Goal: Task Accomplishment & Management: Use online tool/utility

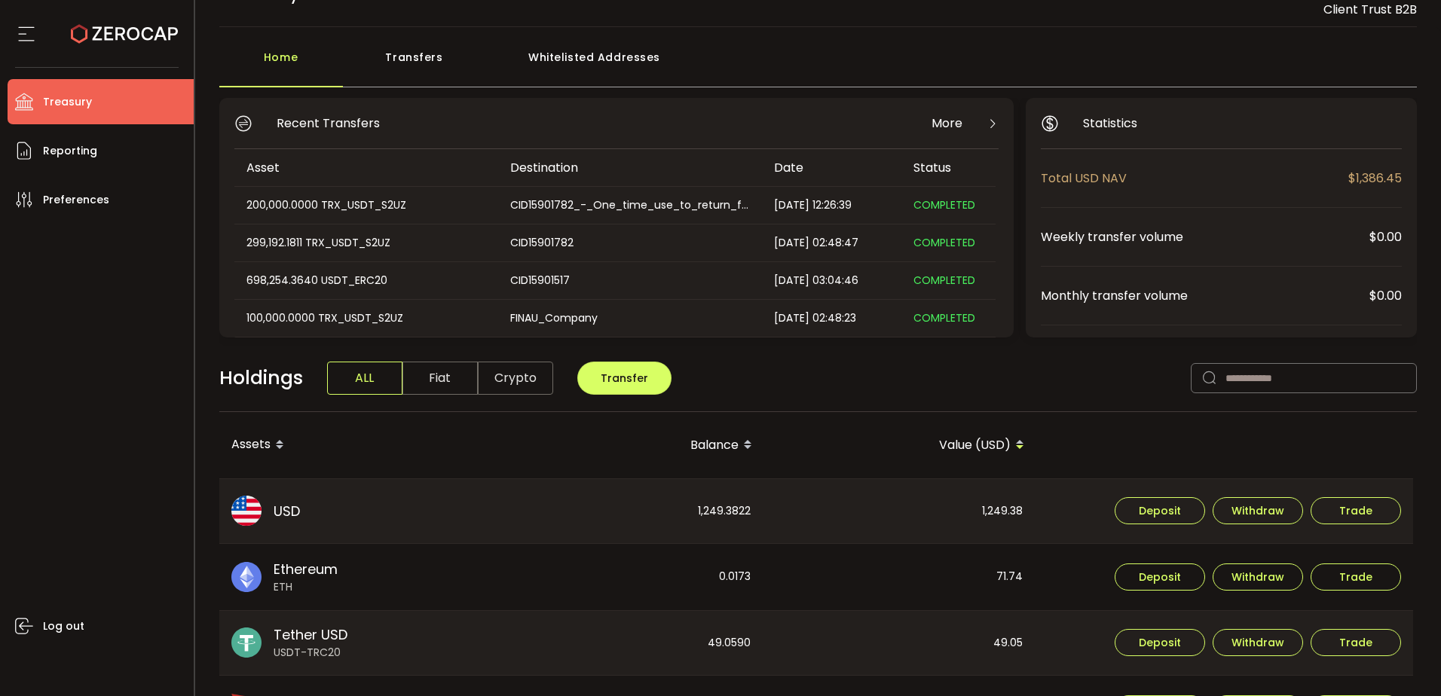
scroll to position [75, 0]
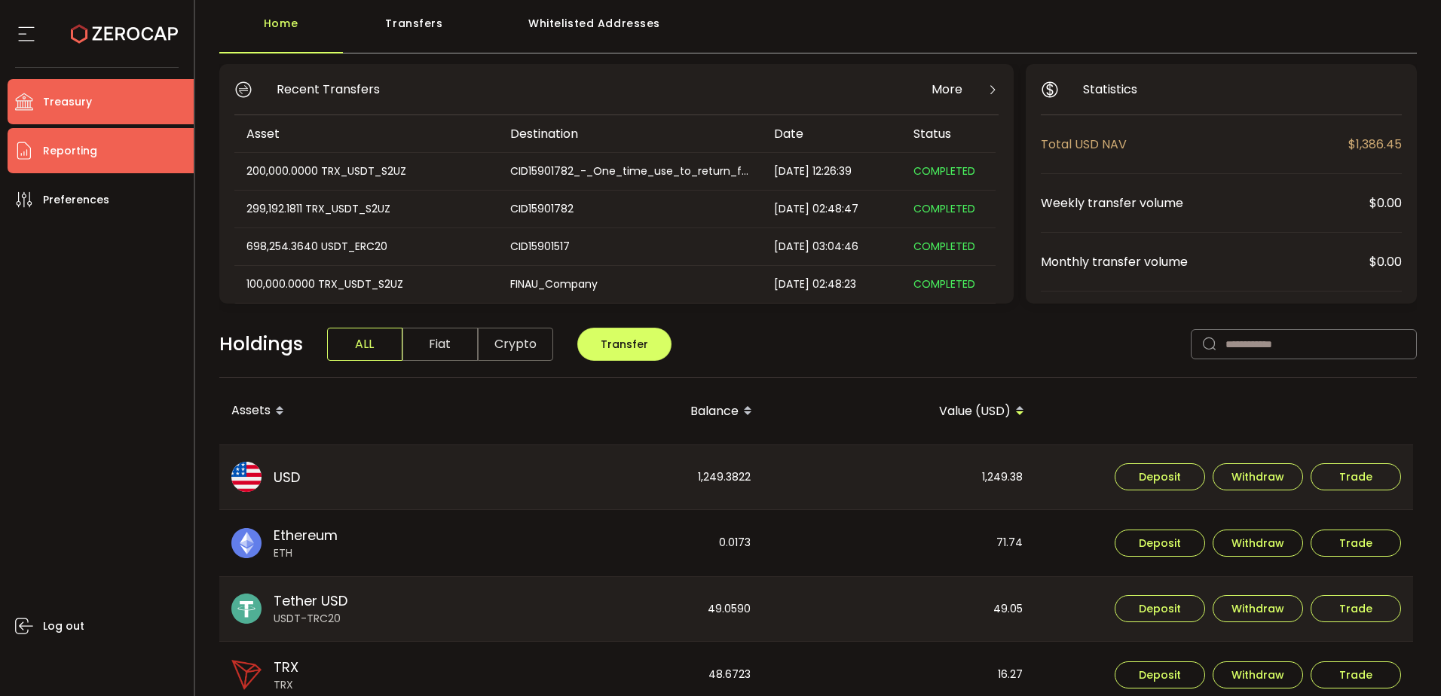
click at [101, 156] on li "Reporting" at bounding box center [101, 150] width 186 height 45
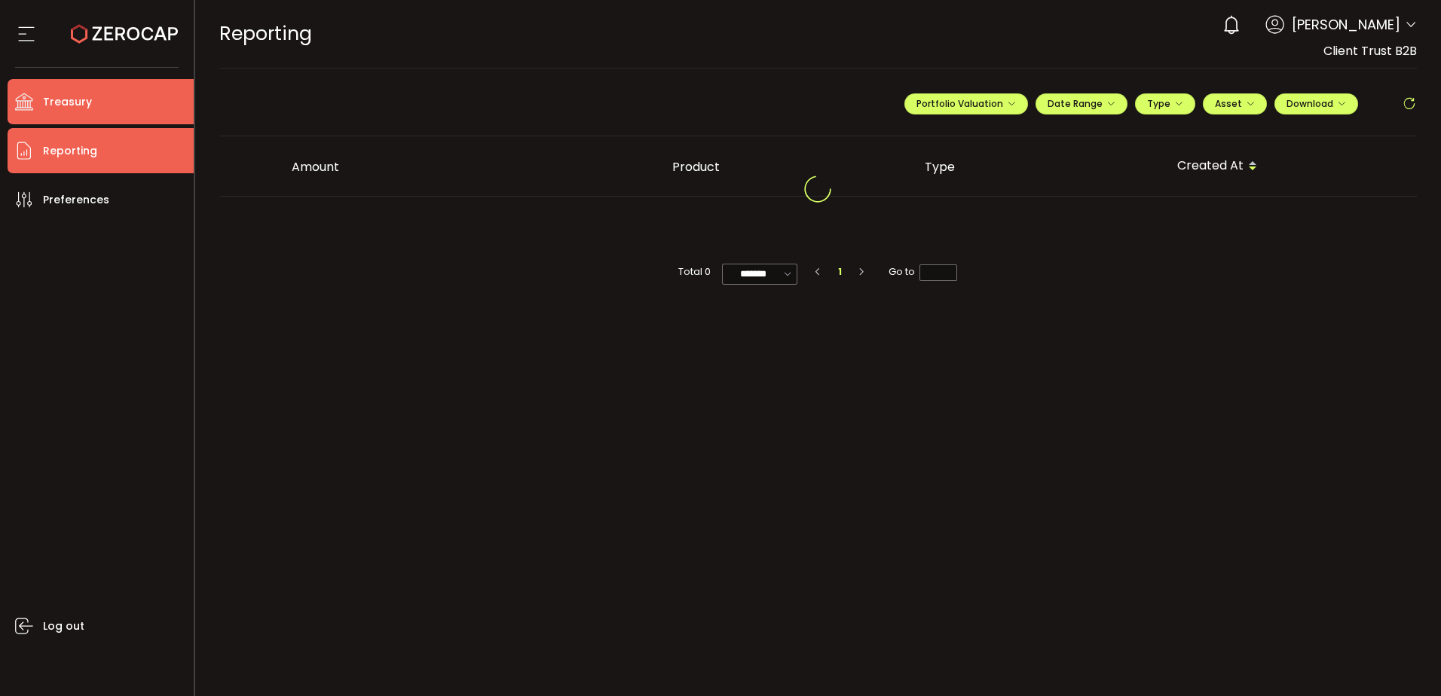
click at [90, 97] on li "Treasury" at bounding box center [101, 101] width 186 height 45
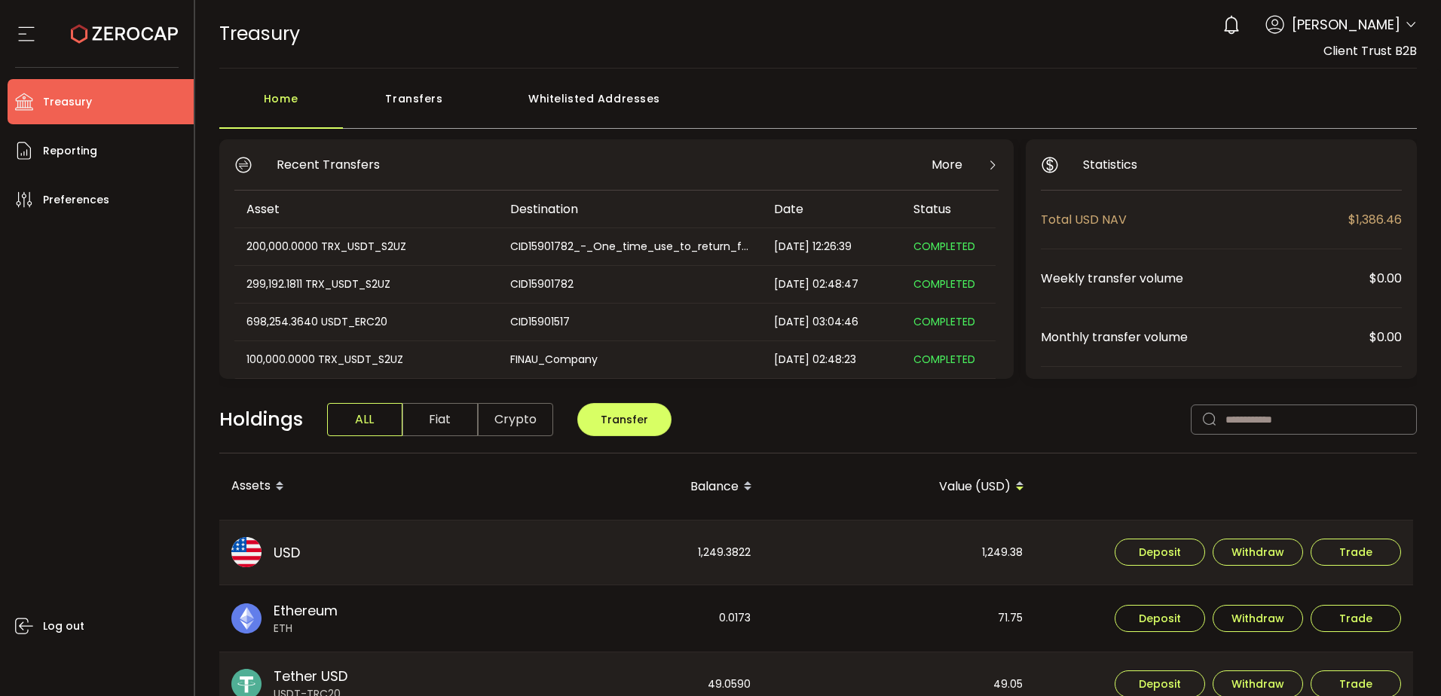
click at [619, 93] on div "Whitelisted Addresses" at bounding box center [594, 106] width 217 height 45
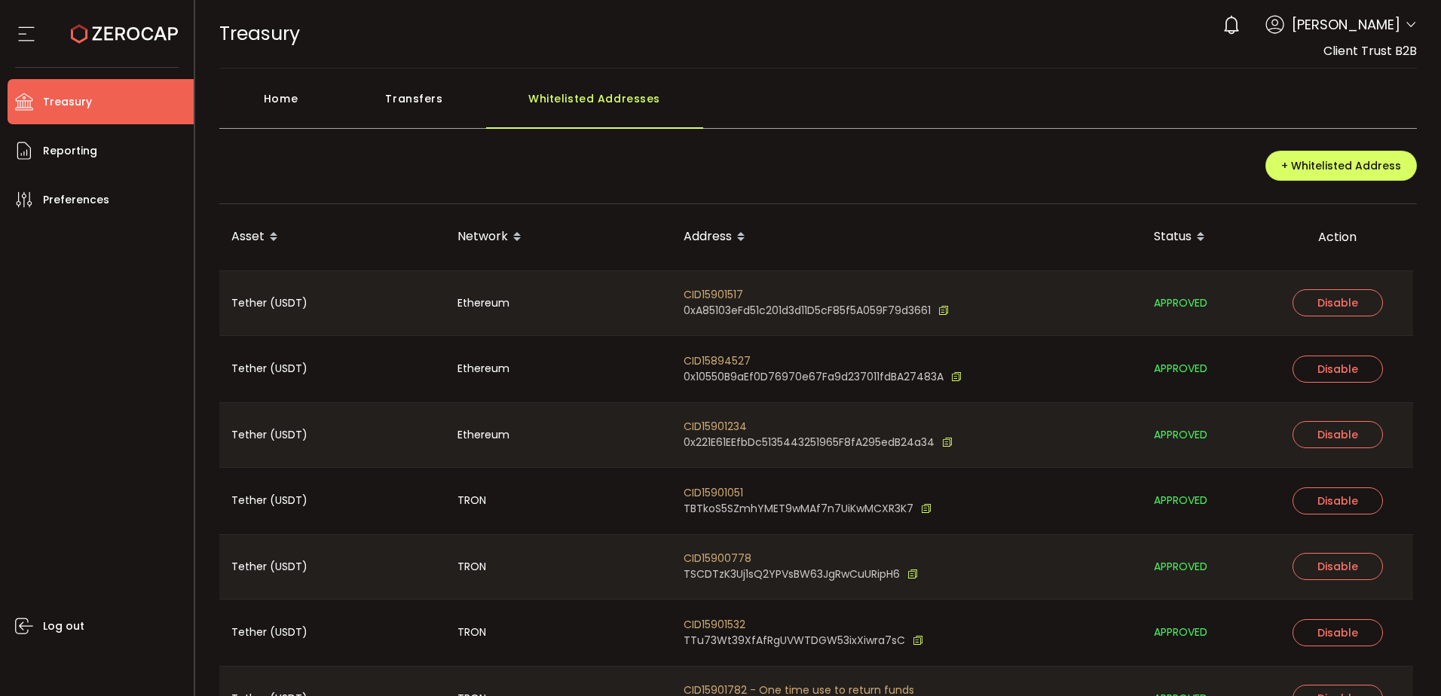
click at [277, 130] on div "Home Transfers Whitelisted Addresses + Whitelisted Address Asset Network Addres…" at bounding box center [818, 433] width 1198 height 699
click at [258, 137] on div "Home Transfers Whitelisted Addresses + Whitelisted Address Asset Network Addres…" at bounding box center [818, 433] width 1198 height 699
click at [281, 118] on div "Home" at bounding box center [281, 106] width 124 height 45
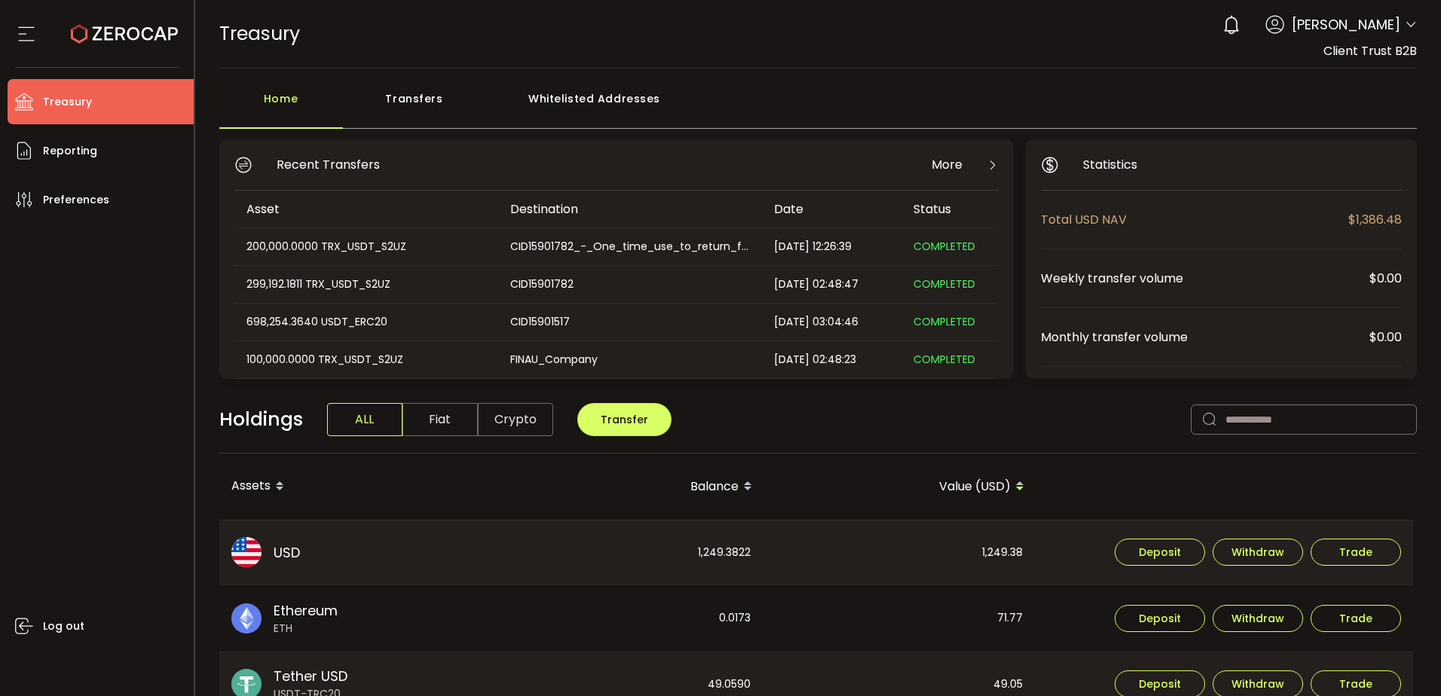
click at [612, 110] on div "Whitelisted Addresses" at bounding box center [594, 106] width 217 height 45
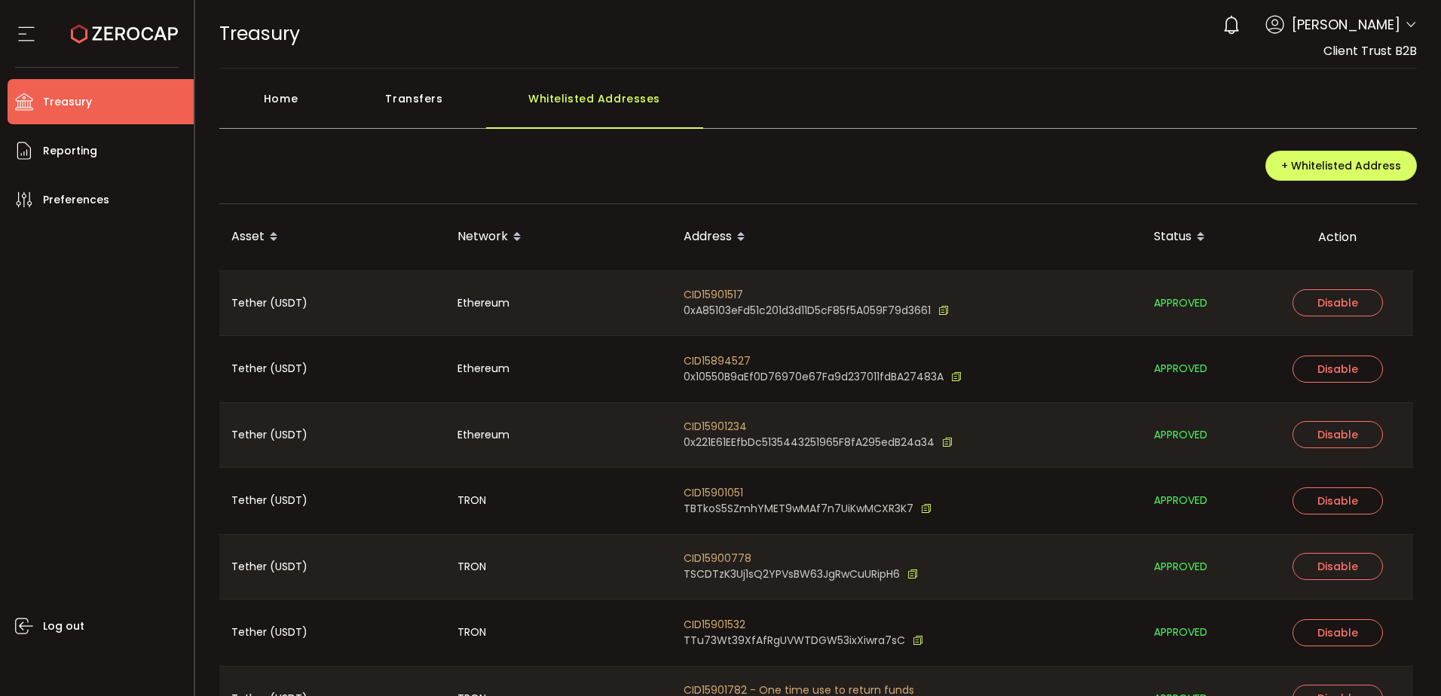
click at [274, 94] on div "Home" at bounding box center [281, 106] width 124 height 45
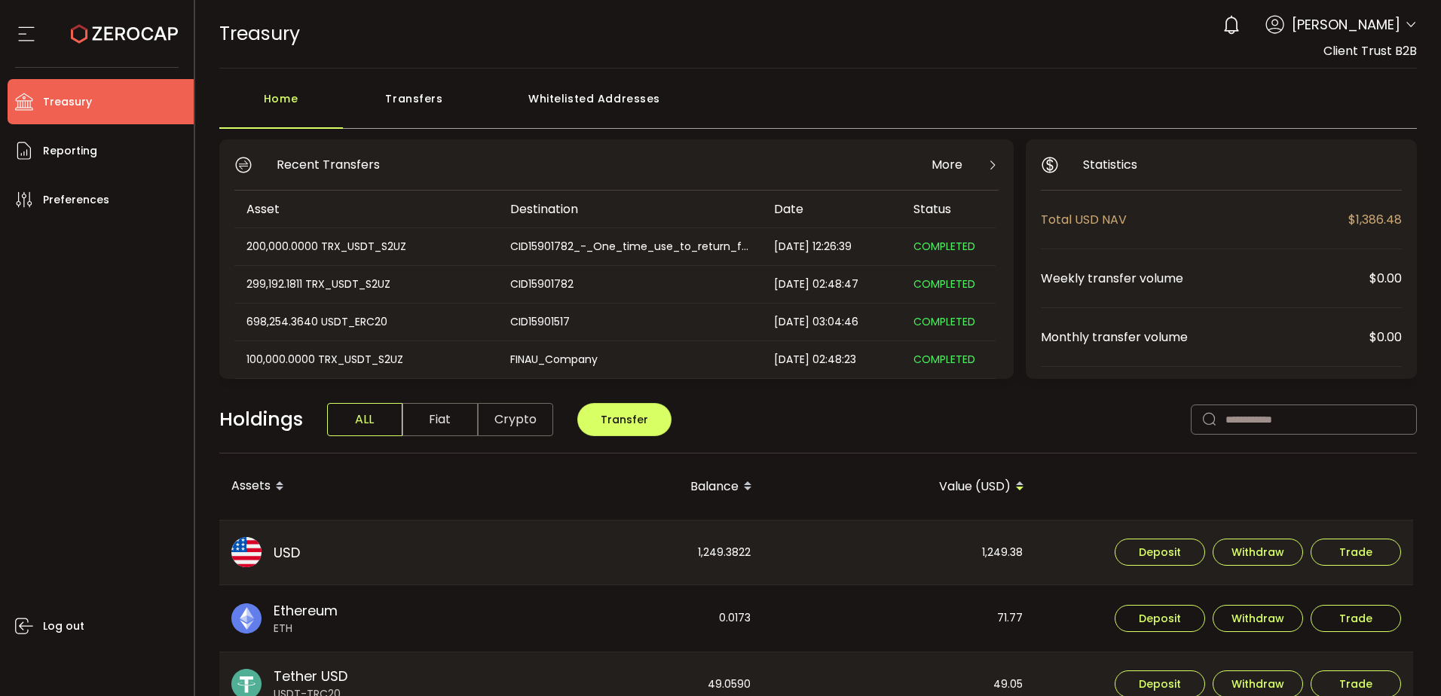
click at [420, 94] on div "Transfers" at bounding box center [414, 106] width 143 height 45
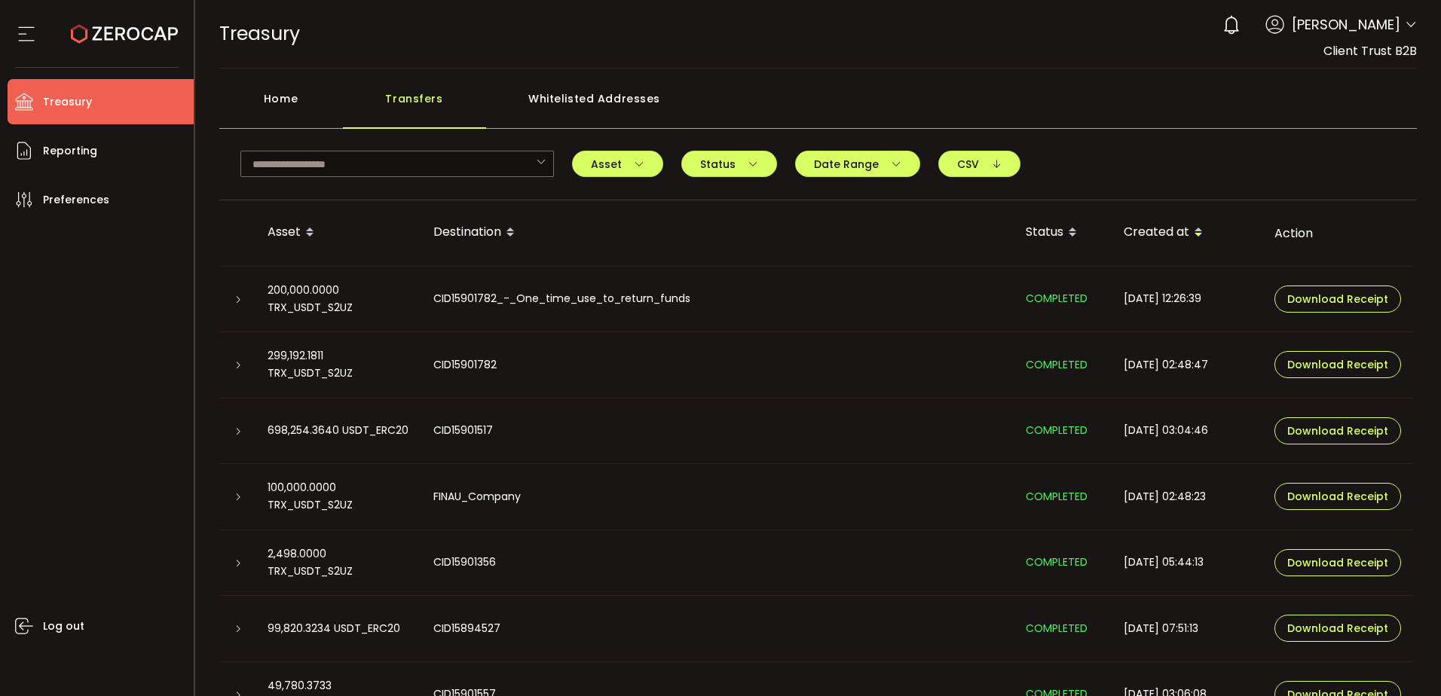
click at [310, 106] on div "Home" at bounding box center [281, 106] width 124 height 45
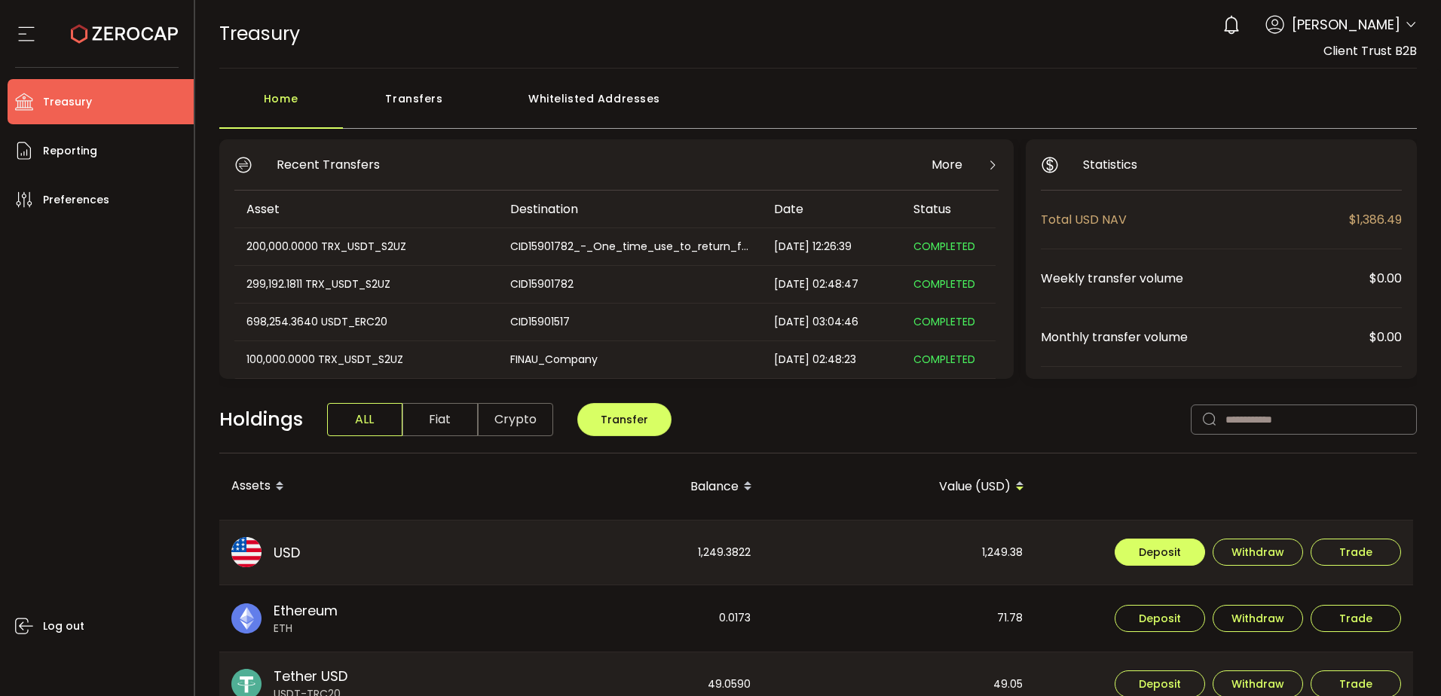
click at [1154, 547] on span "Deposit" at bounding box center [1160, 552] width 42 height 11
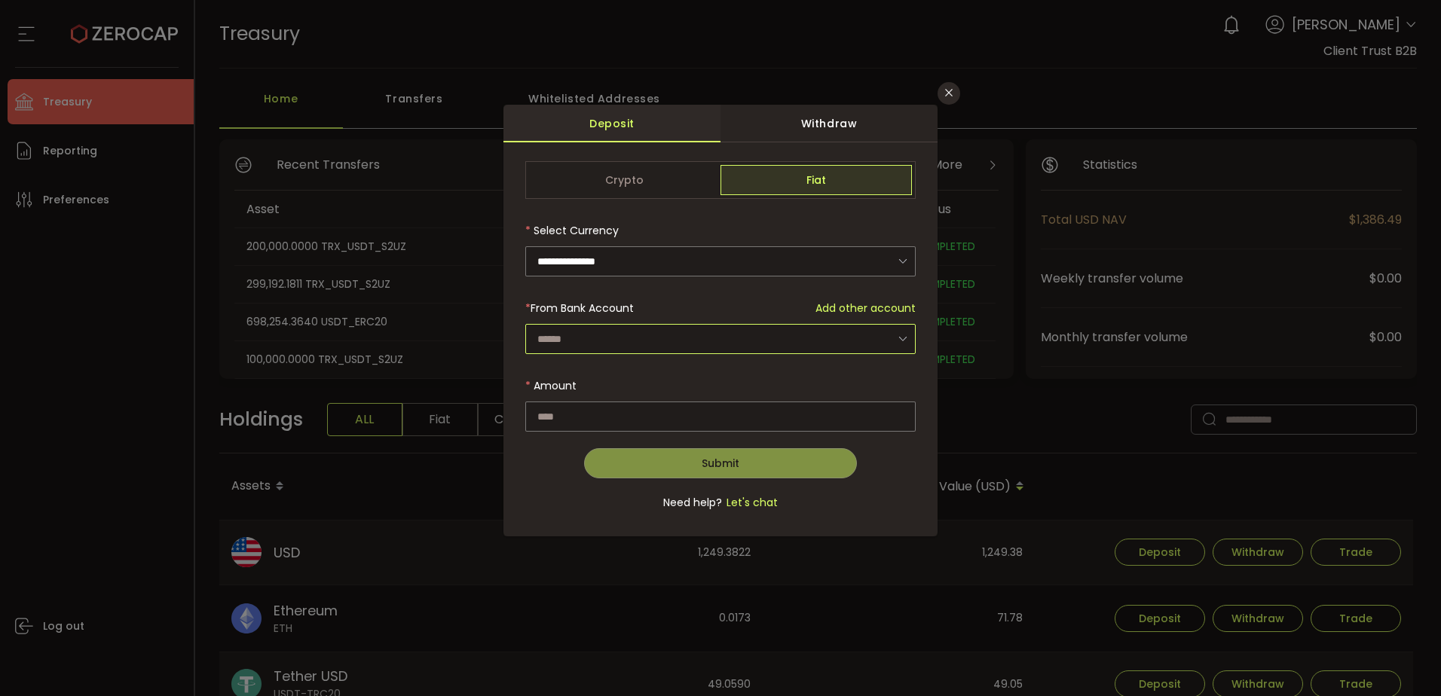
click at [751, 347] on input "dialog" at bounding box center [720, 339] width 390 height 30
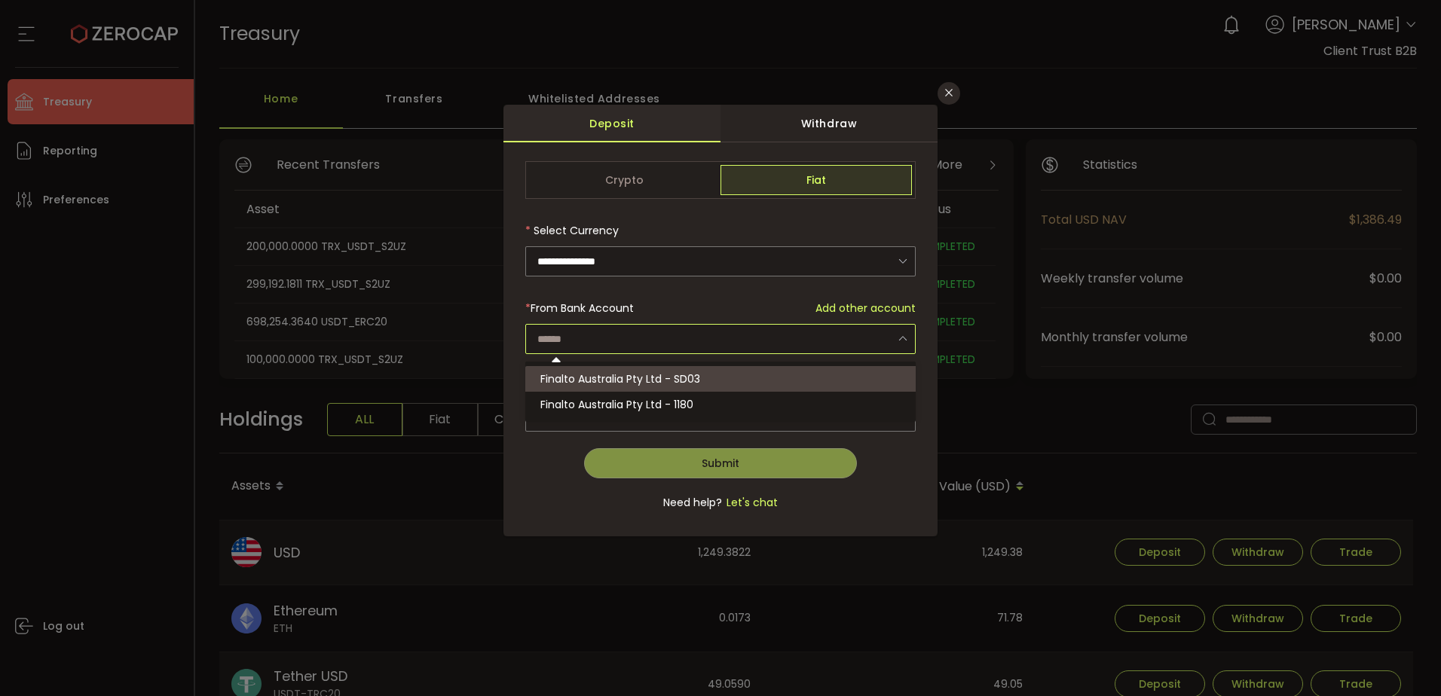
click at [741, 382] on li "Finalto Australia Pty Ltd - SD03" at bounding box center [722, 379] width 395 height 26
type input "**********"
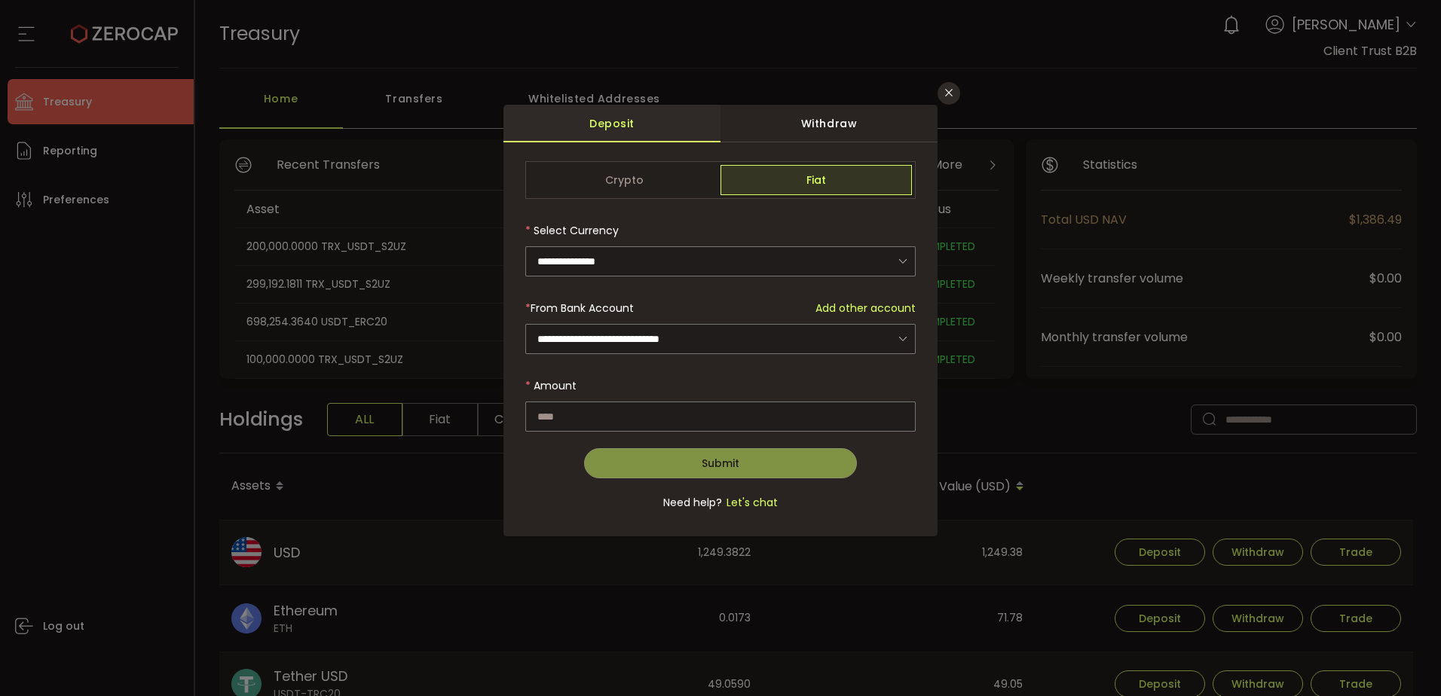
click at [738, 398] on div "Amount" at bounding box center [720, 401] width 390 height 61
click at [736, 406] on input "dialog" at bounding box center [720, 417] width 390 height 30
paste input "*********"
type input "*********"
click at [767, 454] on button "Submit" at bounding box center [721, 463] width 274 height 30
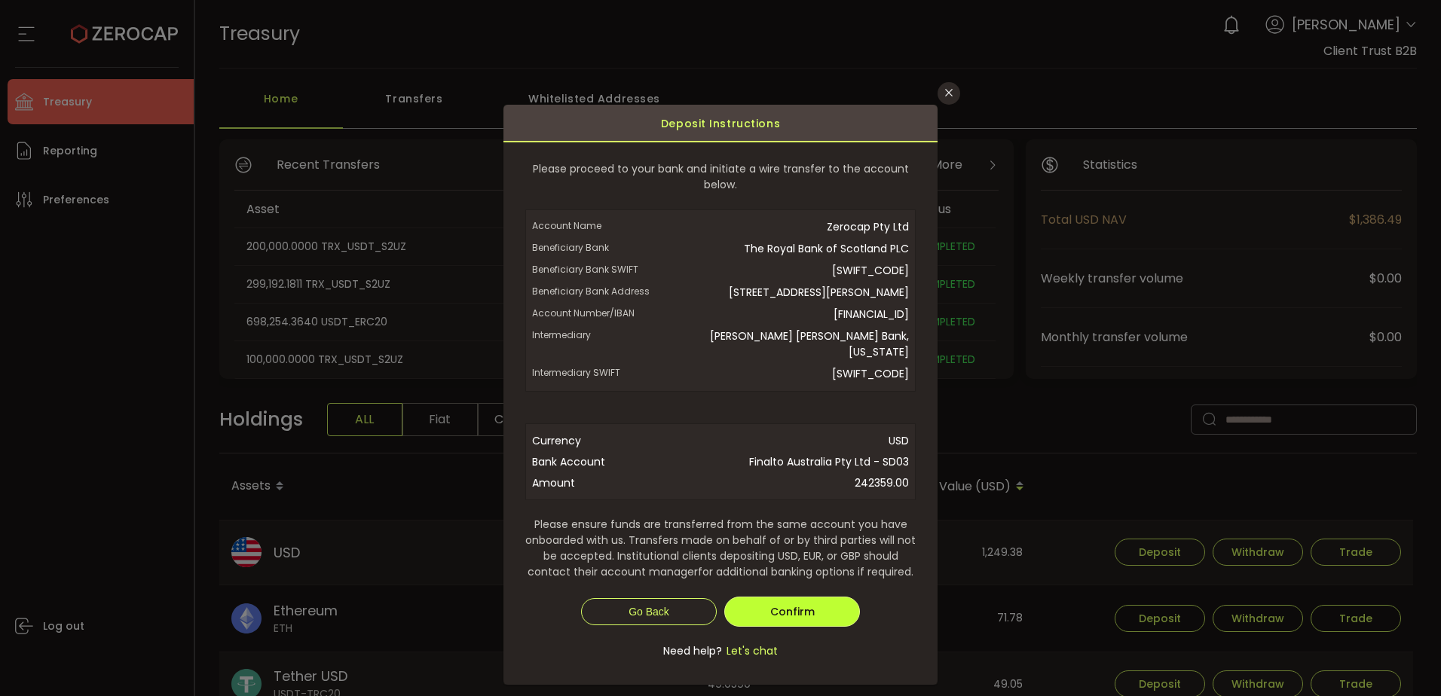
click at [794, 619] on span "Confirm" at bounding box center [792, 611] width 44 height 15
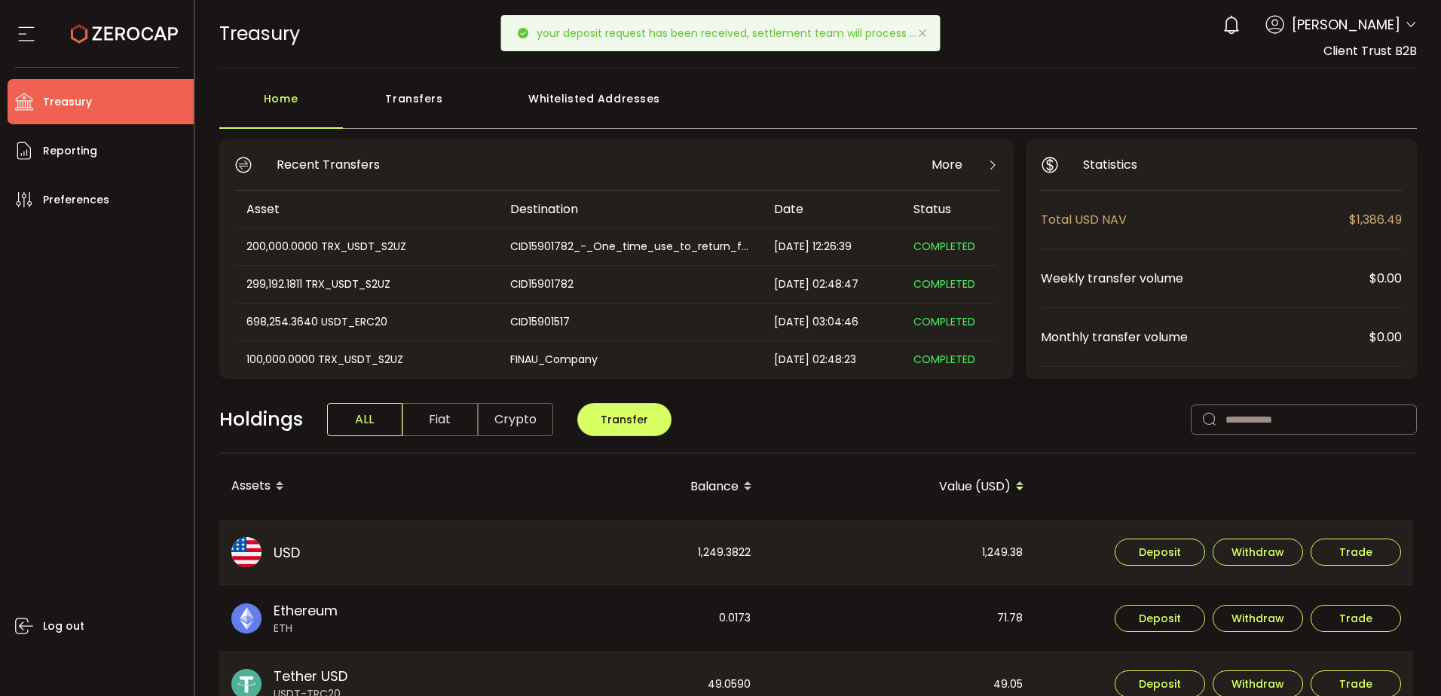
click at [918, 32] on icon at bounding box center [922, 33] width 12 height 12
